Goal: Information Seeking & Learning: Learn about a topic

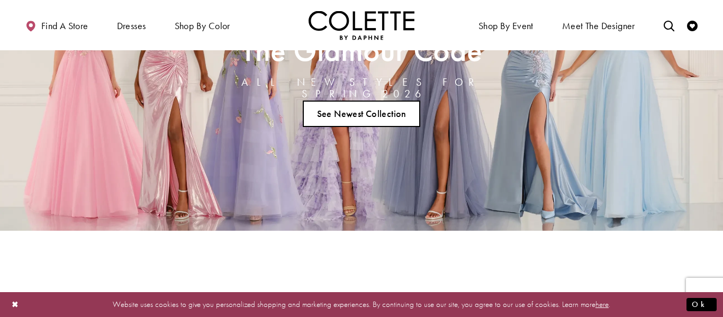
click at [378, 110] on link "See Newest Collection" at bounding box center [361, 114] width 117 height 26
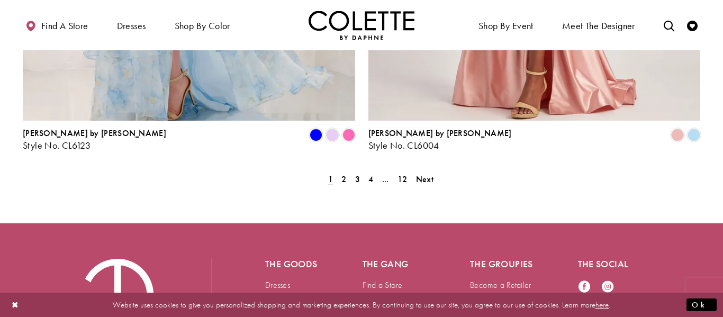
scroll to position [2247, 0]
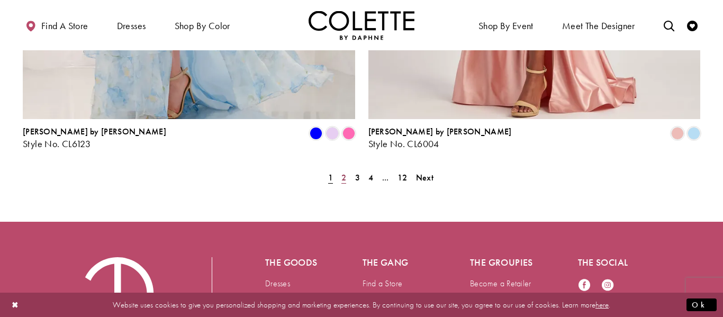
click at [344, 172] on span "2" at bounding box center [343, 177] width 5 height 11
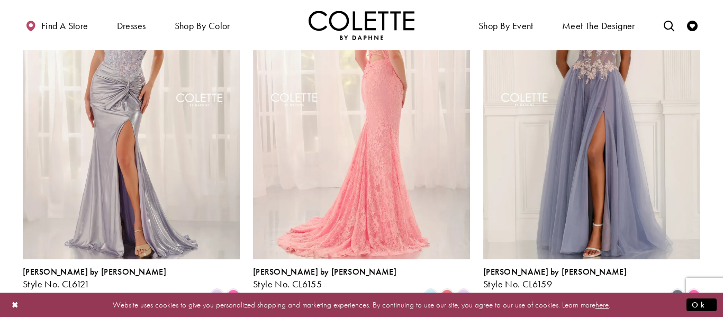
scroll to position [767, 0]
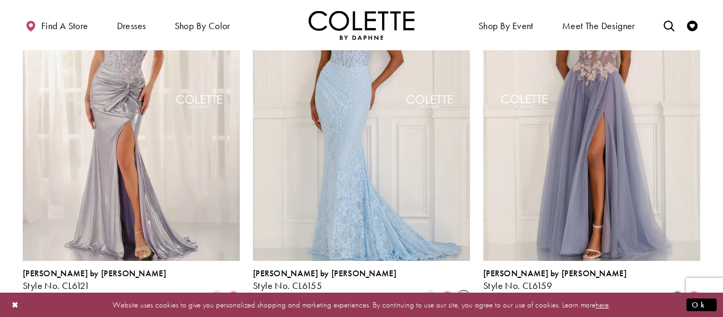
click at [468, 291] on span "Product List" at bounding box center [463, 297] width 13 height 13
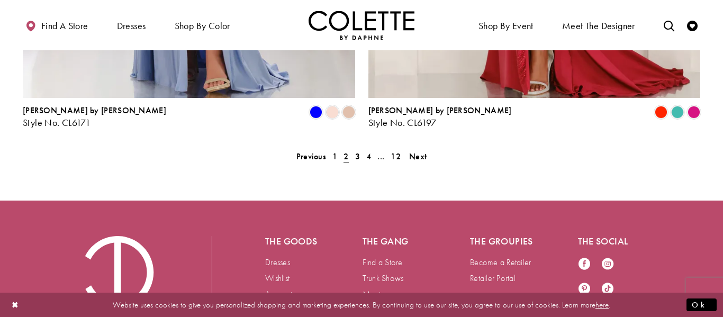
scroll to position [2269, 0]
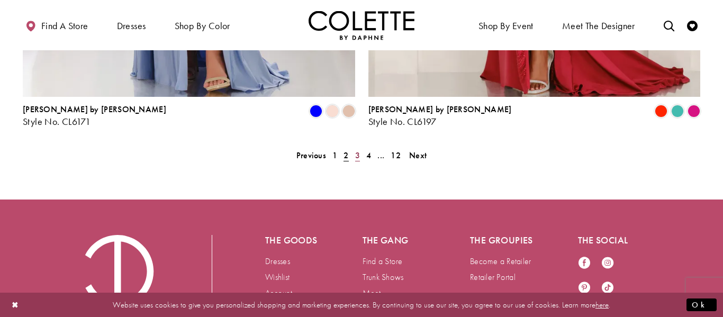
click at [355, 150] on span "3" at bounding box center [357, 155] width 5 height 11
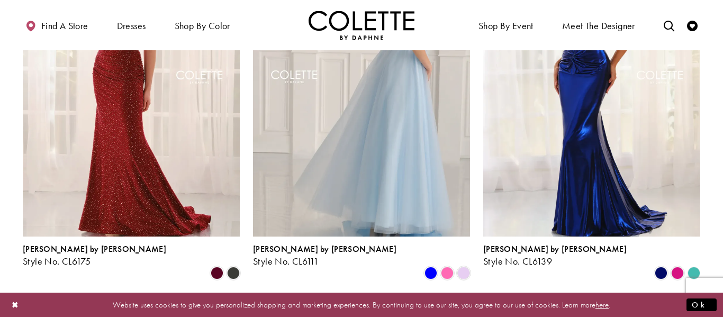
scroll to position [795, 0]
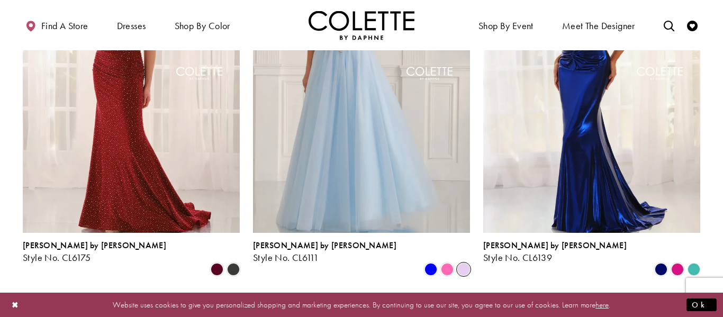
click at [463, 263] on span "Product List" at bounding box center [463, 269] width 13 height 13
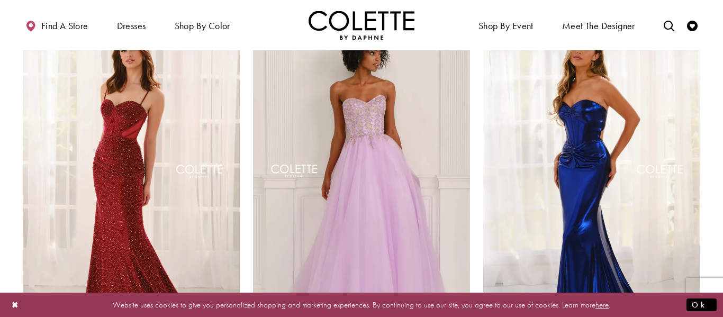
scroll to position [697, 0]
click at [707, 303] on button "Ok" at bounding box center [701, 304] width 30 height 13
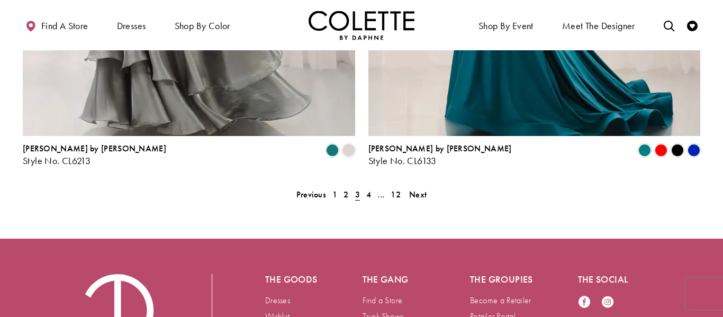
scroll to position [2231, 0]
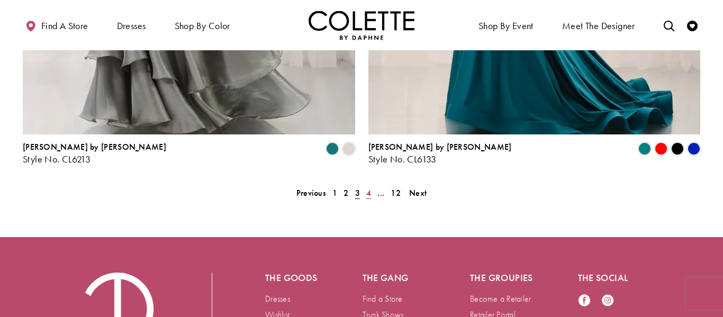
click at [368, 187] on span "4" at bounding box center [368, 192] width 5 height 11
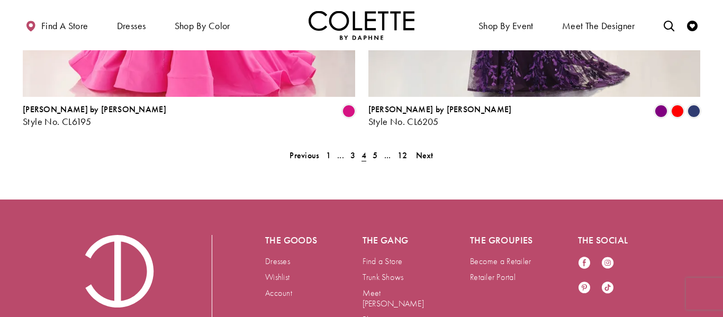
scroll to position [2271, 0]
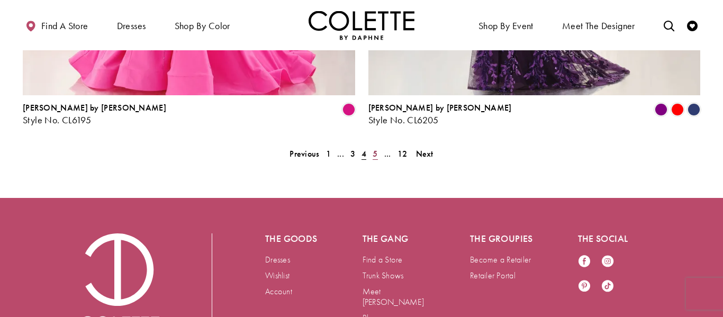
click at [375, 148] on span "5" at bounding box center [375, 153] width 5 height 11
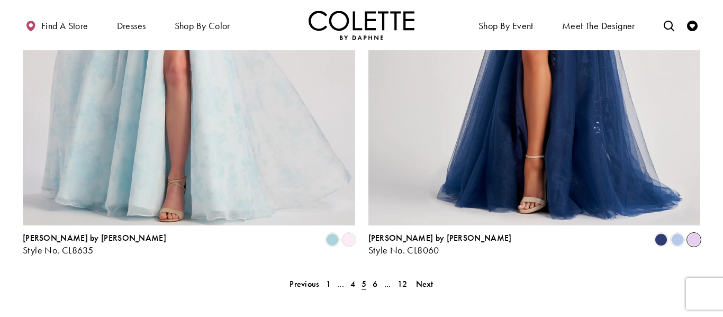
scroll to position [2145, 0]
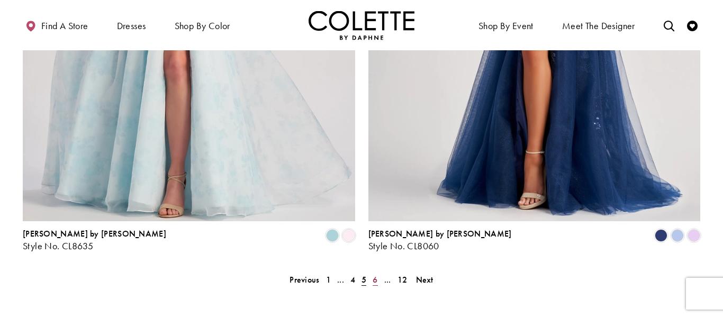
click at [375, 274] on span "6" at bounding box center [375, 279] width 5 height 11
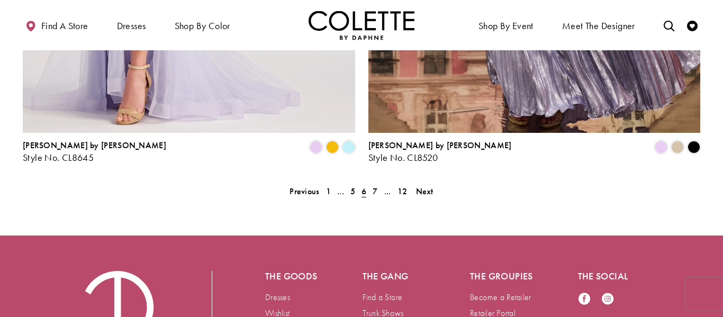
scroll to position [2236, 0]
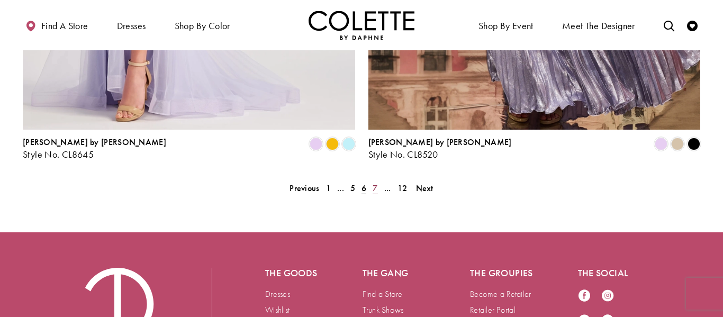
click at [376, 183] on span "7" at bounding box center [375, 188] width 5 height 11
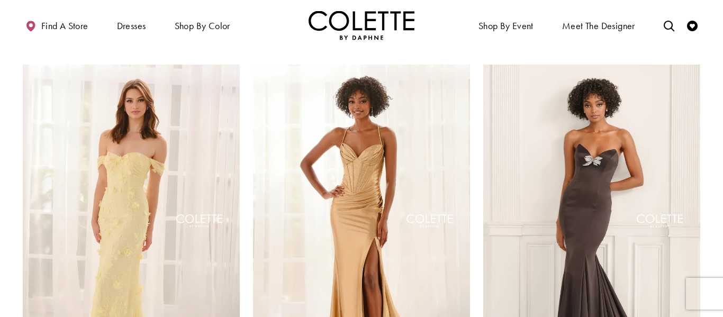
scroll to position [1429, 0]
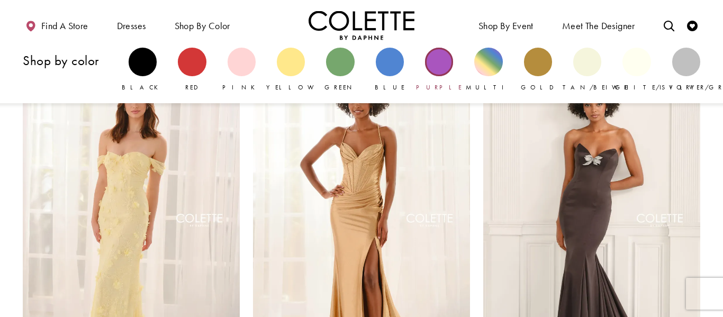
click at [444, 61] on div "Primary block" at bounding box center [439, 62] width 28 height 28
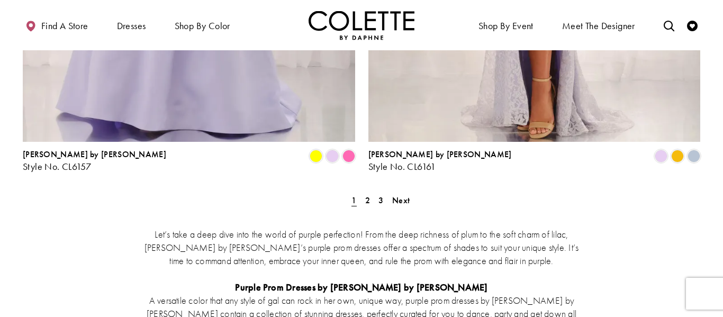
scroll to position [2049, 0]
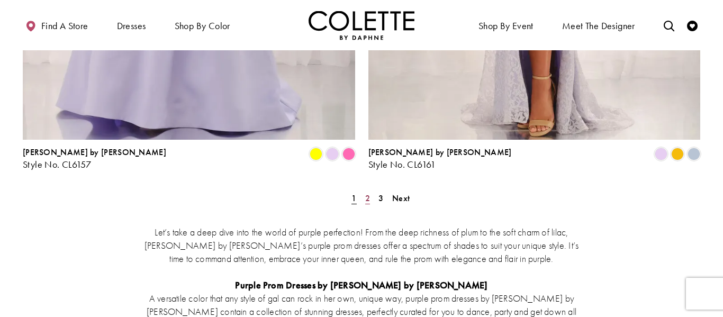
click at [366, 193] on span "2" at bounding box center [367, 198] width 5 height 11
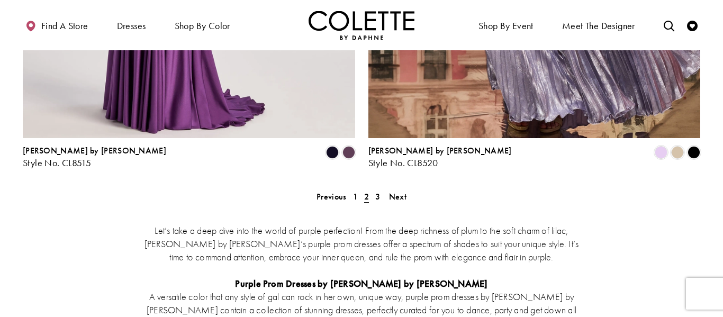
scroll to position [2056, 0]
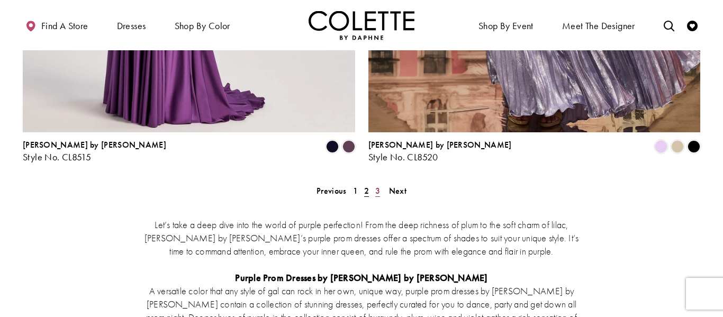
click at [376, 185] on span "3" at bounding box center [377, 190] width 5 height 11
